Goal: Find specific page/section: Find specific page/section

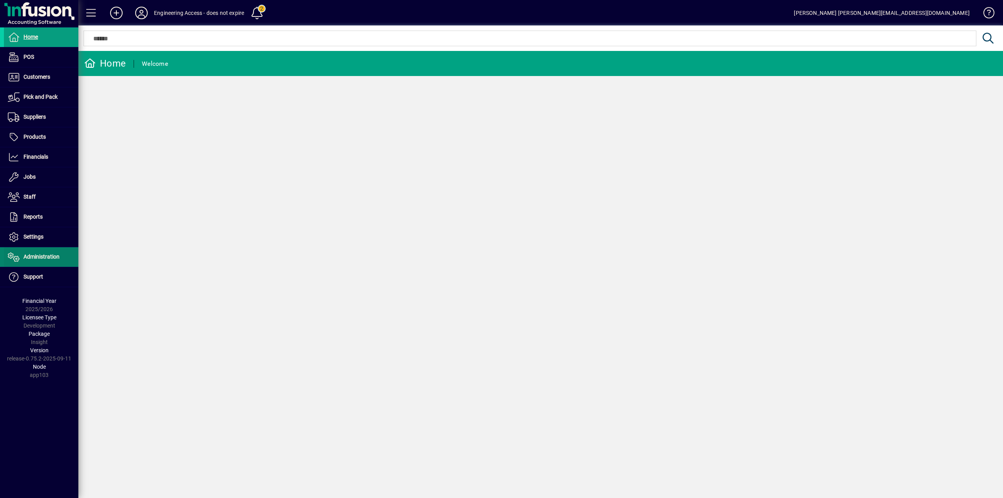
click at [30, 257] on span "Administration" at bounding box center [42, 256] width 36 height 6
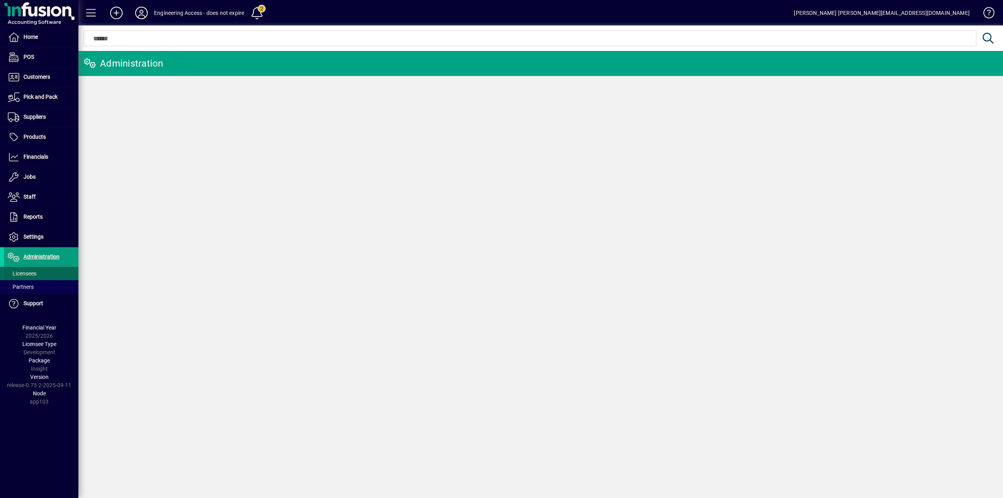
click at [30, 271] on span "Licensees" at bounding box center [22, 273] width 29 height 6
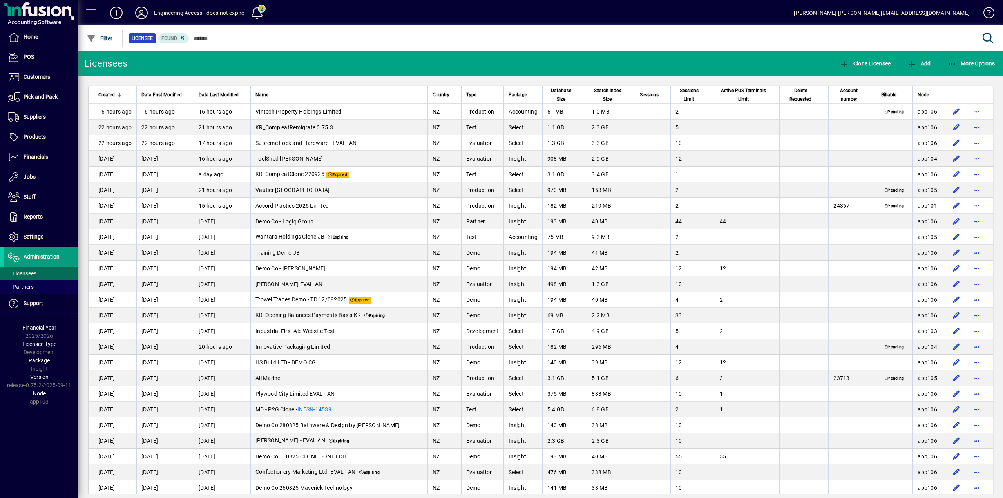
click at [638, 101] on th "Sessions" at bounding box center [653, 95] width 36 height 18
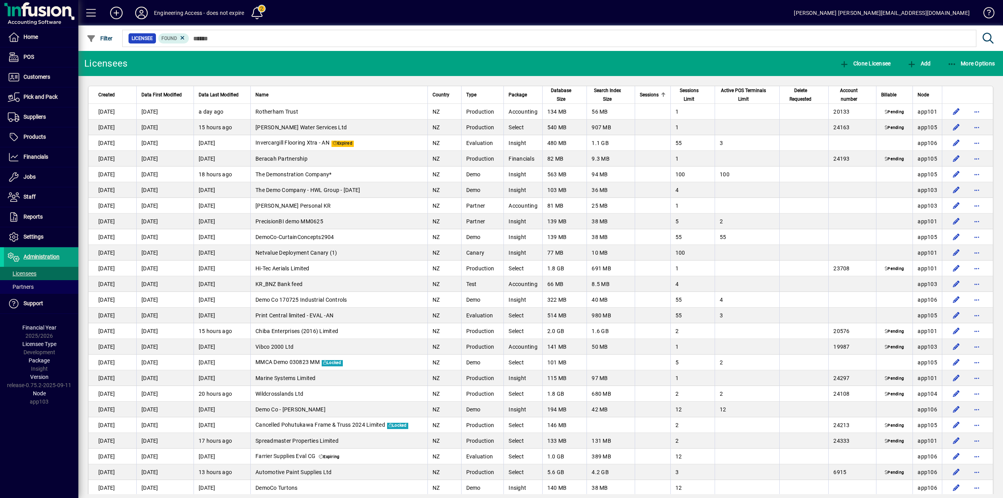
click at [639, 101] on th "Sessions" at bounding box center [653, 95] width 36 height 18
